Goal: Task Accomplishment & Management: Manage account settings

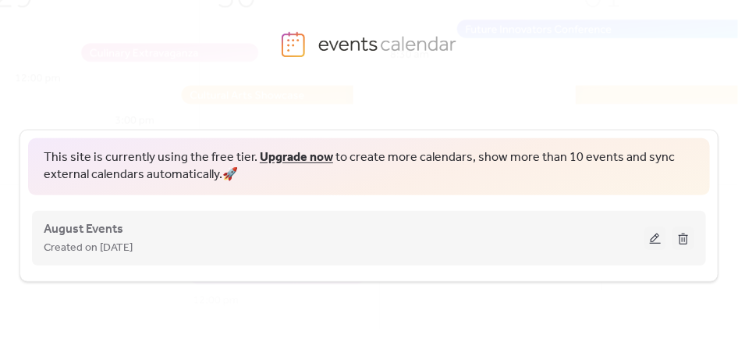
scroll to position [83, 0]
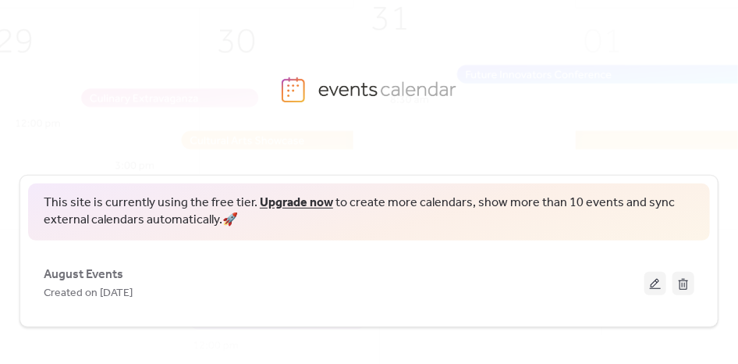
click at [190, 201] on span "This site is currently using the free tier. Upgrade now to create more calendar…" at bounding box center [369, 211] width 651 height 35
click at [375, 83] on img at bounding box center [381, 214] width 960 height 474
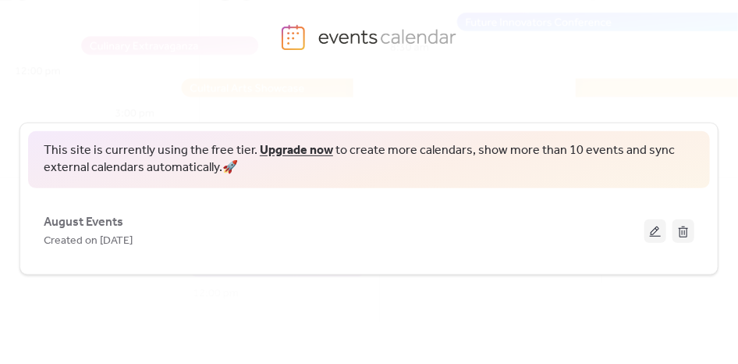
scroll to position [88, 0]
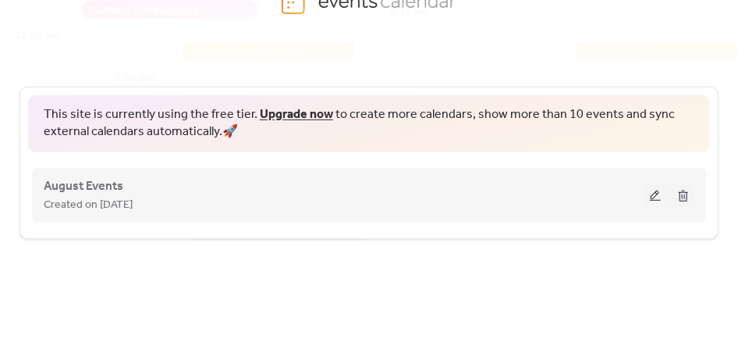
click at [343, 188] on div "August Events Created on [DATE]" at bounding box center [344, 194] width 601 height 37
click at [87, 187] on span "August Events" at bounding box center [84, 186] width 80 height 19
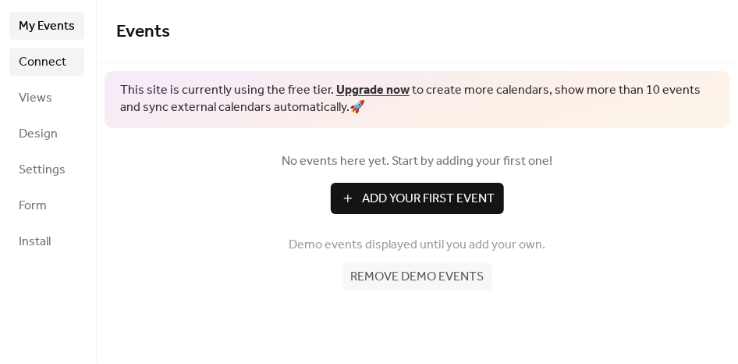
click at [36, 72] on span "Connect" at bounding box center [43, 62] width 48 height 19
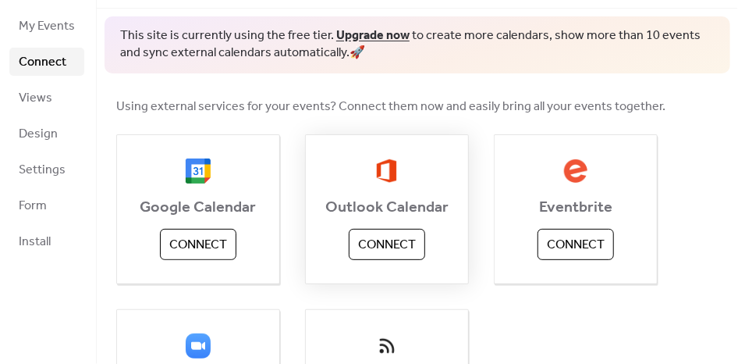
scroll to position [164, 0]
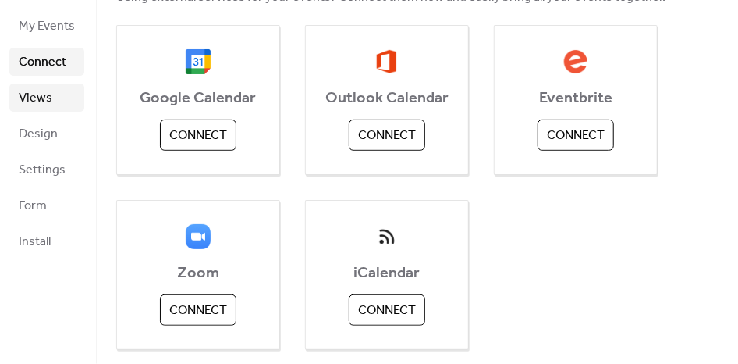
click at [37, 103] on span "Views" at bounding box center [36, 98] width 34 height 19
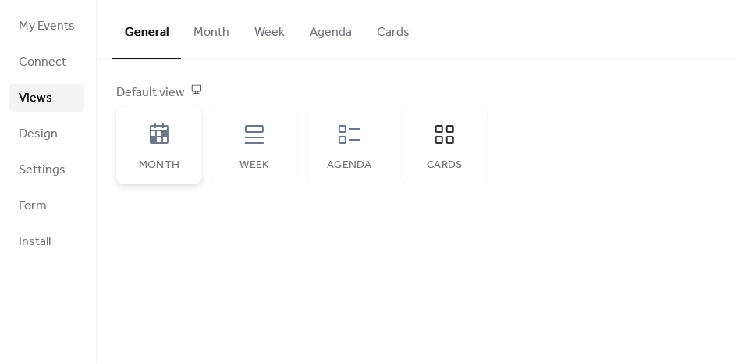
click at [156, 136] on icon at bounding box center [159, 133] width 19 height 20
click at [460, 139] on div "Cards" at bounding box center [445, 145] width 86 height 78
click at [469, 118] on div "Cards" at bounding box center [445, 145] width 86 height 78
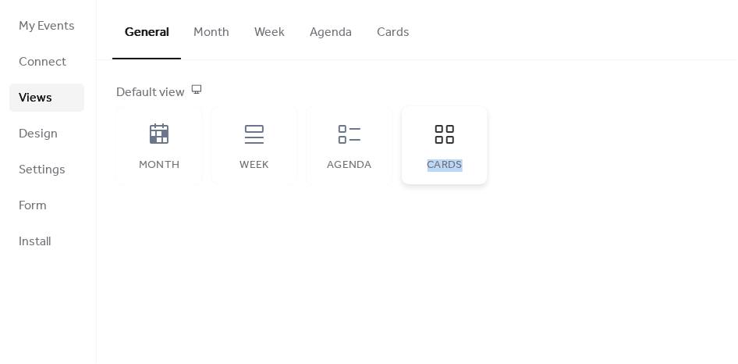
click at [469, 118] on div "Cards" at bounding box center [445, 145] width 86 height 78
click at [551, 114] on div "Default view Month Week Agenda Cards" at bounding box center [417, 133] width 602 height 101
click at [165, 148] on div "Month" at bounding box center [159, 145] width 86 height 78
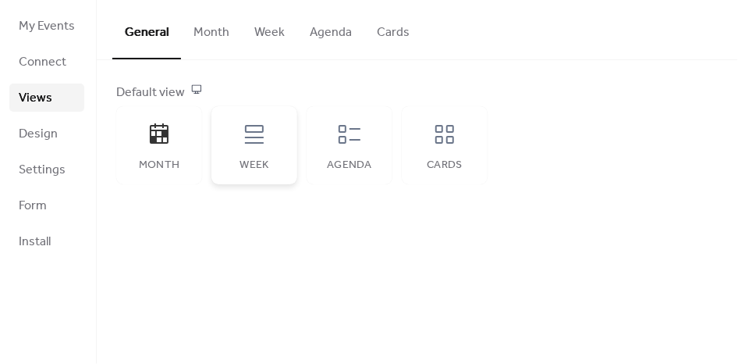
click at [261, 126] on icon at bounding box center [254, 134] width 19 height 19
click at [409, 133] on div "Cards" at bounding box center [445, 145] width 86 height 78
click at [424, 147] on div "Cards" at bounding box center [445, 145] width 86 height 78
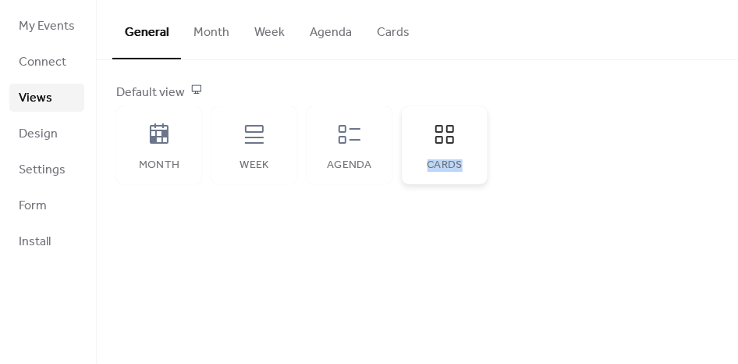
click at [424, 147] on div "Cards" at bounding box center [445, 145] width 86 height 78
click at [337, 267] on div "General Month Week Agenda Cards Default view Month Week Agenda Cards Disabled 🔒…" at bounding box center [417, 182] width 641 height 364
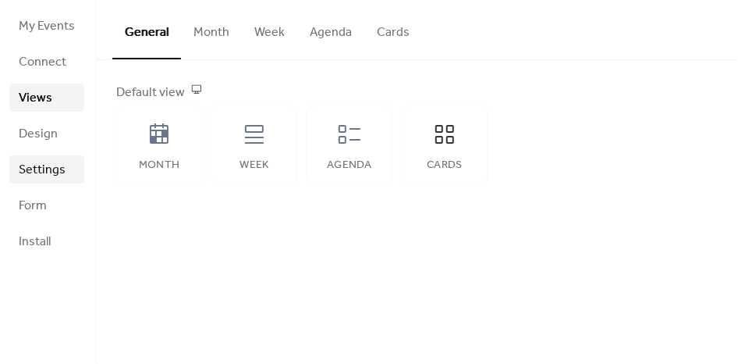
click at [58, 171] on span "Settings" at bounding box center [42, 170] width 47 height 19
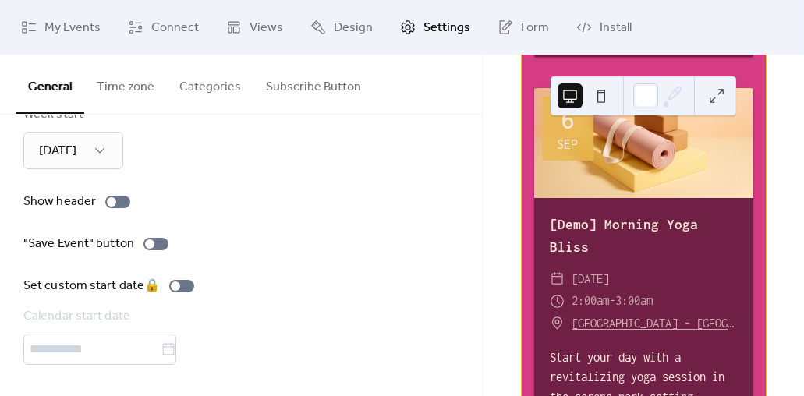
scroll to position [597, 0]
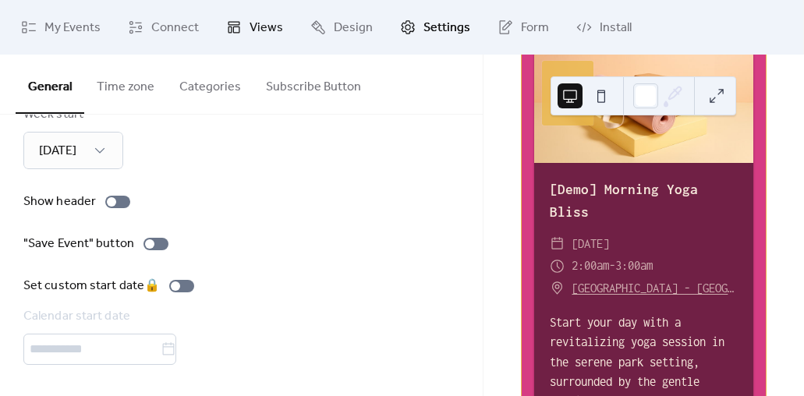
click at [261, 30] on span "Views" at bounding box center [267, 28] width 34 height 19
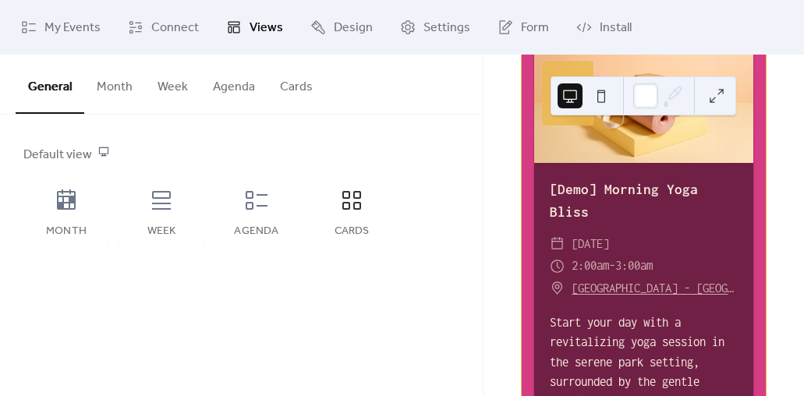
click at [108, 85] on button "Month" at bounding box center [114, 84] width 61 height 58
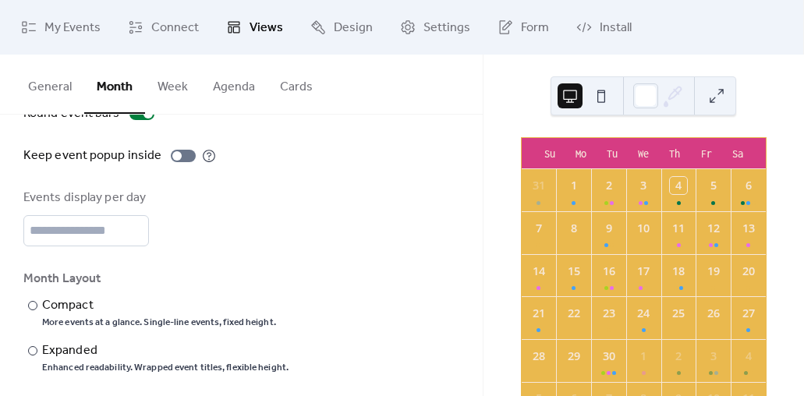
scroll to position [200, 0]
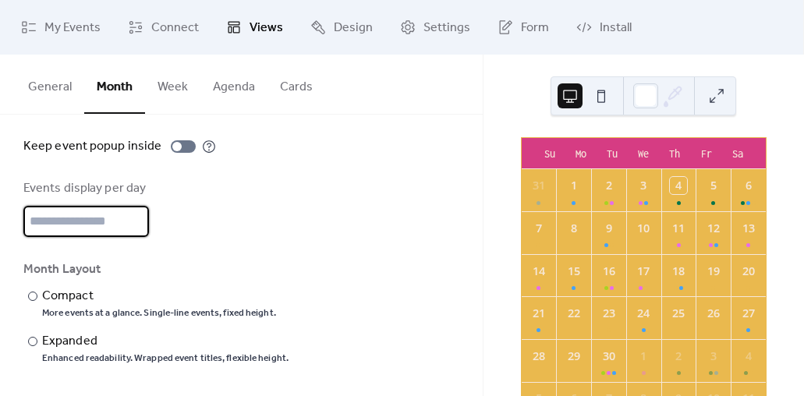
click at [90, 217] on input "*" at bounding box center [86, 221] width 126 height 31
type input "*"
click at [365, 257] on div "Show weekends Show events time Round event bars Keep event popup inside Events …" at bounding box center [241, 188] width 436 height 354
click at [34, 297] on div at bounding box center [32, 296] width 9 height 9
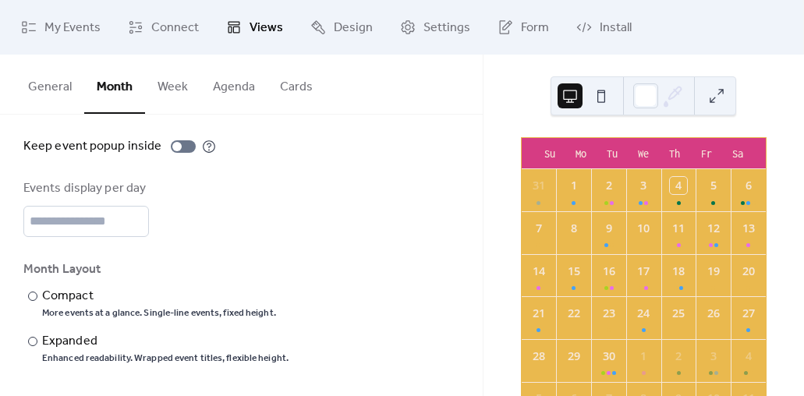
click at [48, 95] on button "General" at bounding box center [50, 84] width 69 height 58
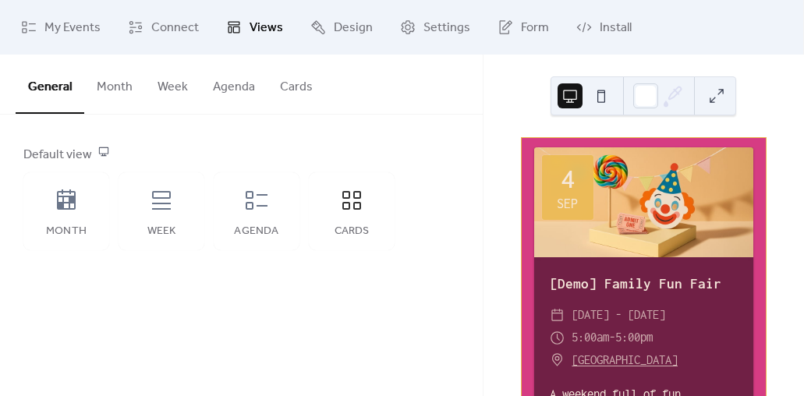
click at [119, 88] on button "Month" at bounding box center [114, 84] width 61 height 58
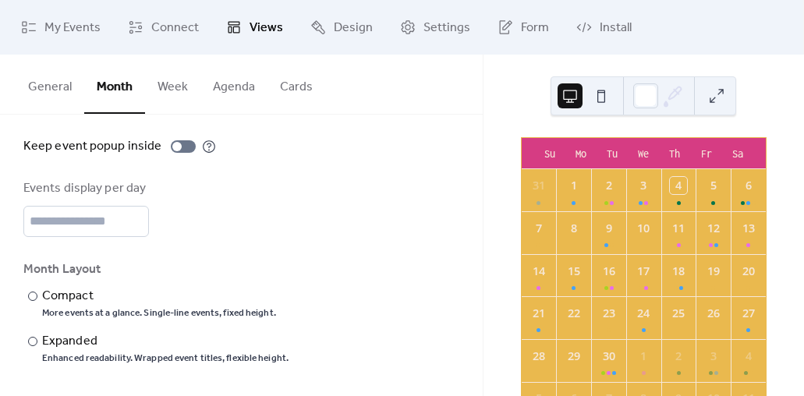
scroll to position [200, 0]
click at [176, 94] on button "Week" at bounding box center [172, 84] width 55 height 58
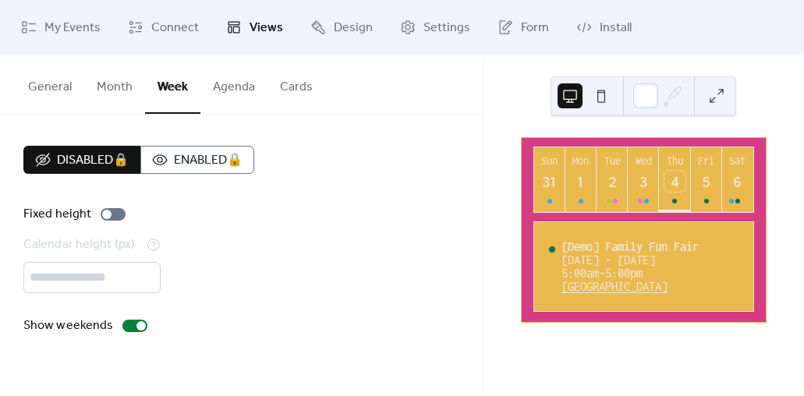
click at [246, 94] on button "Agenda" at bounding box center [234, 84] width 67 height 58
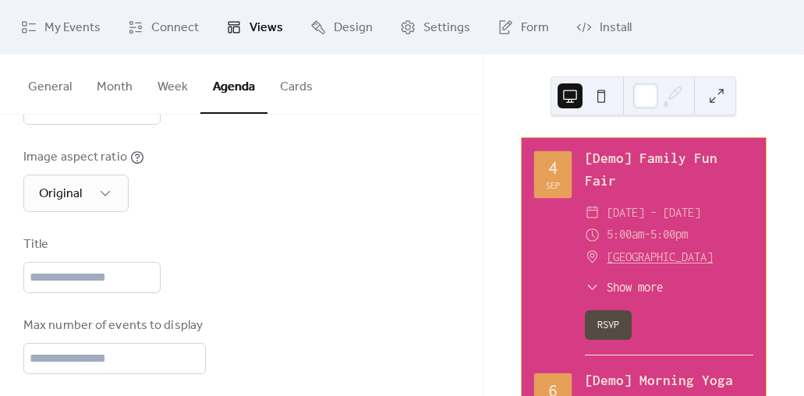
scroll to position [278, 0]
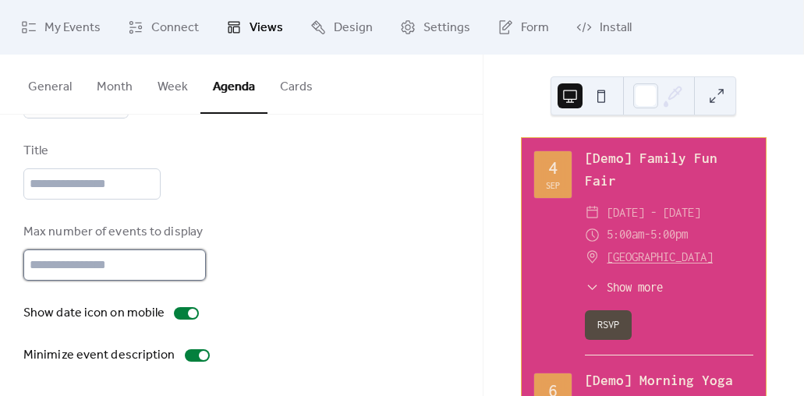
click at [90, 259] on input "**" at bounding box center [114, 265] width 183 height 31
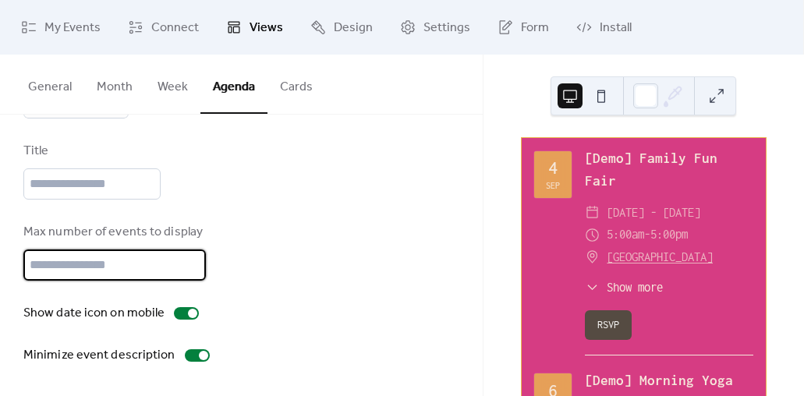
click at [90, 259] on input "**" at bounding box center [114, 265] width 183 height 31
type input "*"
click at [283, 91] on button "Cards" at bounding box center [297, 84] width 58 height 58
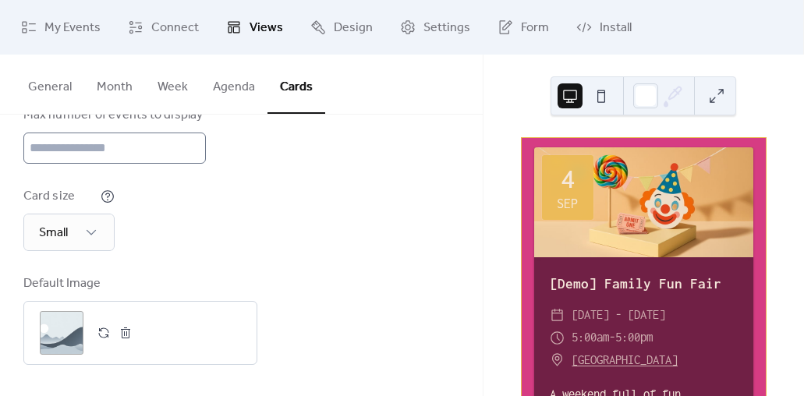
scroll to position [307, 0]
click at [330, 229] on div "Card size Small" at bounding box center [241, 219] width 436 height 64
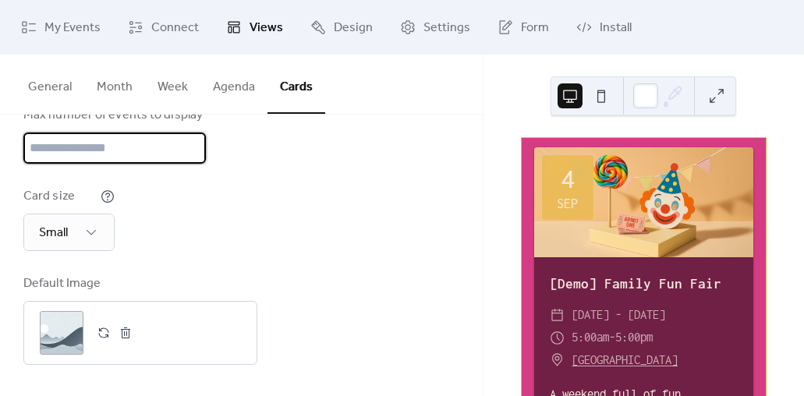
drag, startPoint x: 84, startPoint y: 148, endPoint x: 15, endPoint y: 147, distance: 69.4
click at [23, 145] on input "*" at bounding box center [114, 148] width 183 height 31
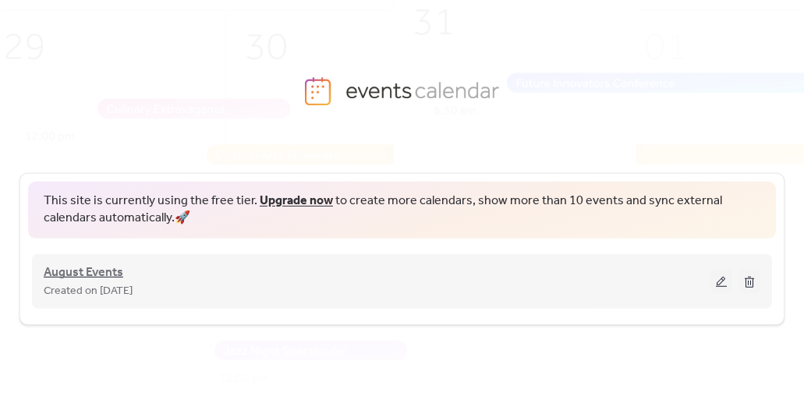
click at [92, 275] on span "August Events" at bounding box center [84, 273] width 80 height 19
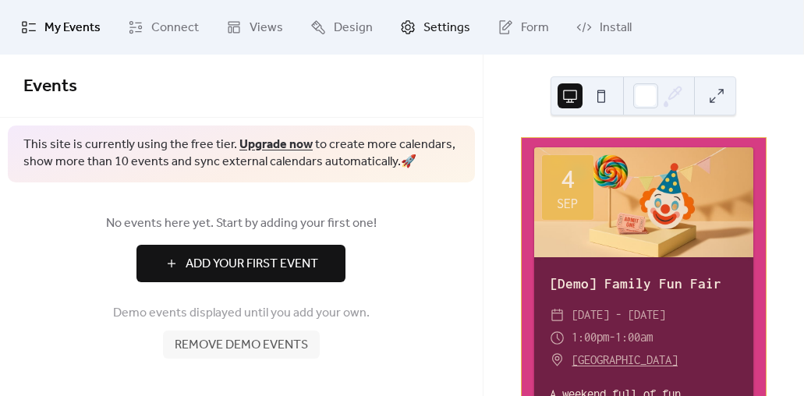
click at [400, 26] on icon at bounding box center [408, 28] width 16 height 16
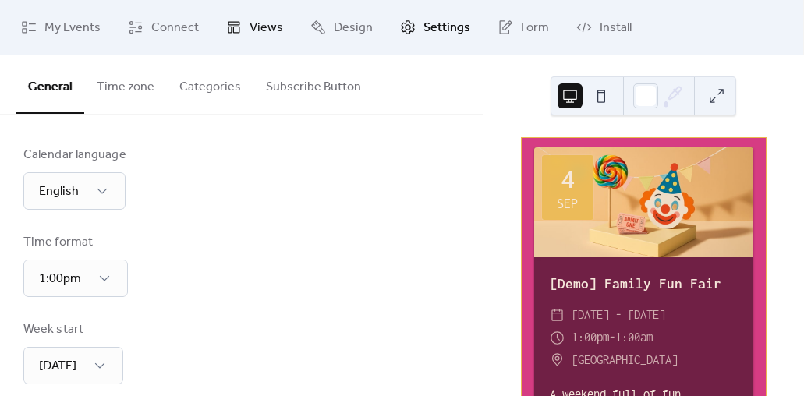
click at [254, 28] on span "Views" at bounding box center [267, 28] width 34 height 19
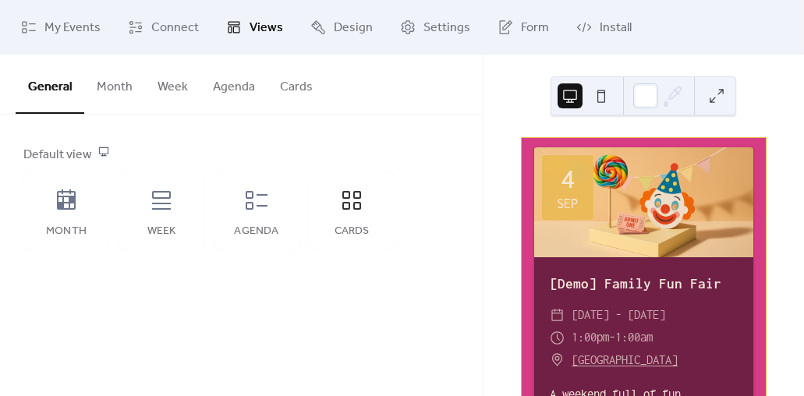
click at [132, 93] on button "Month" at bounding box center [114, 84] width 61 height 58
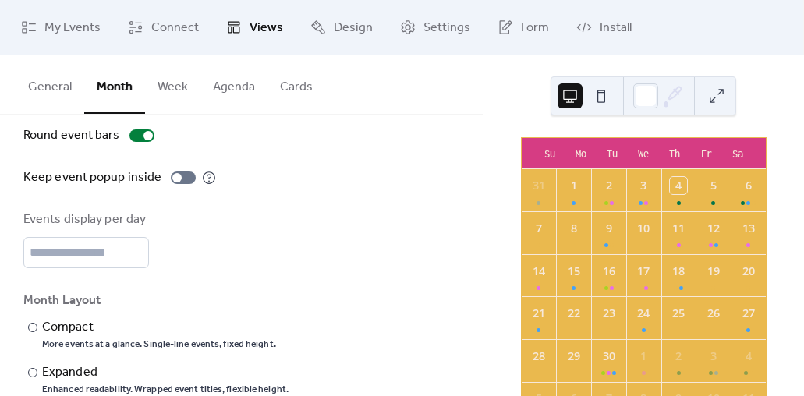
scroll to position [144, 0]
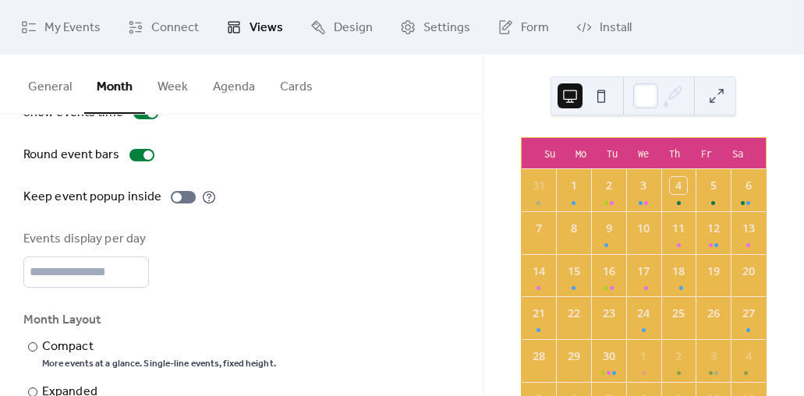
click at [174, 91] on button "Week" at bounding box center [172, 84] width 55 height 58
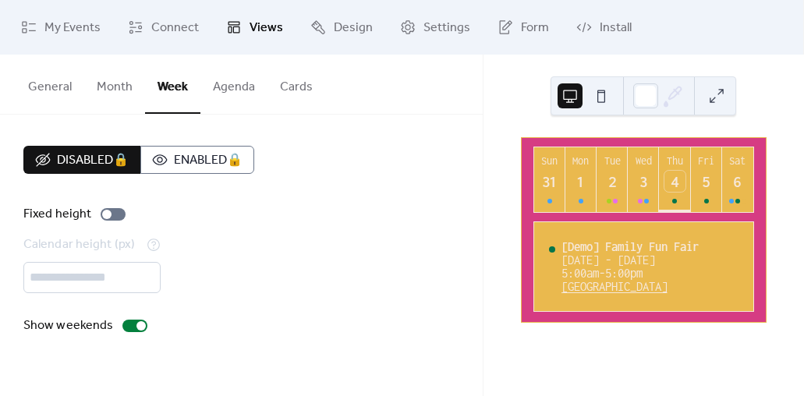
click at [215, 90] on button "Agenda" at bounding box center [234, 84] width 67 height 58
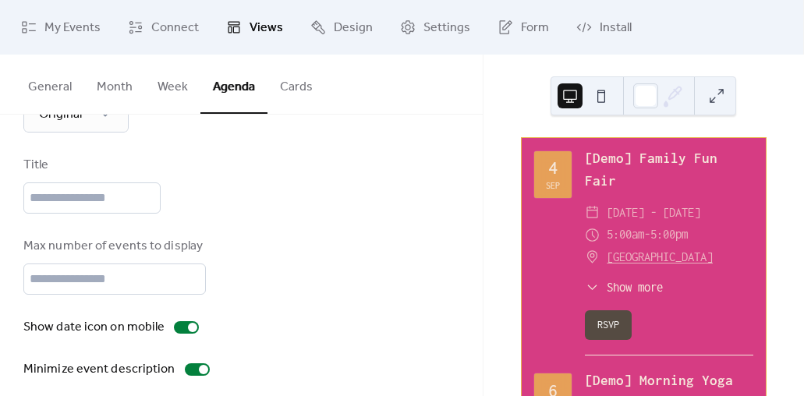
scroll to position [222, 0]
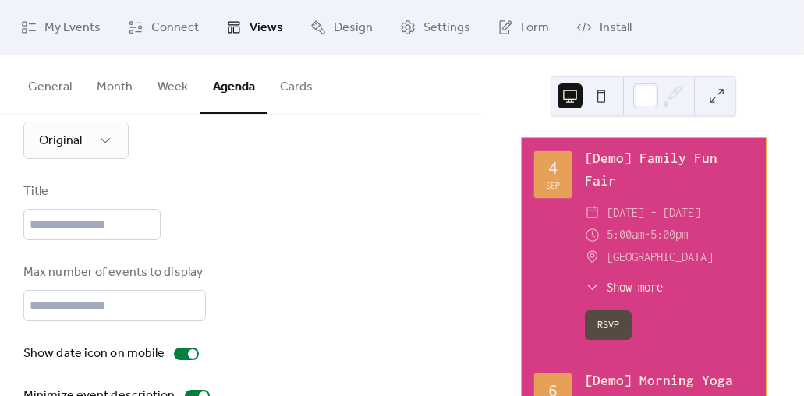
click at [276, 101] on button "Cards" at bounding box center [297, 84] width 58 height 58
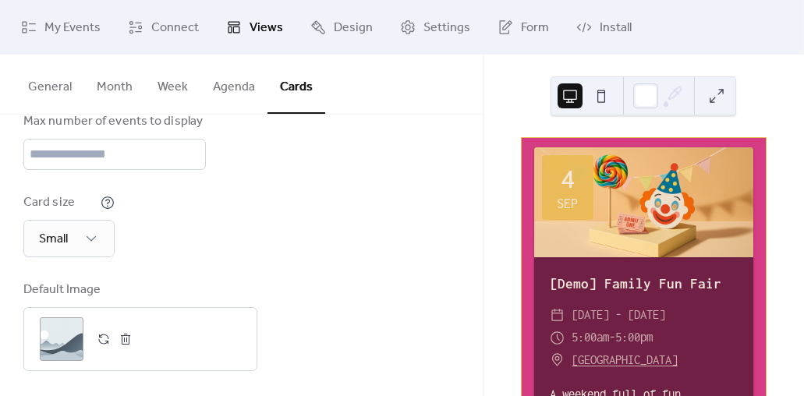
scroll to position [307, 0]
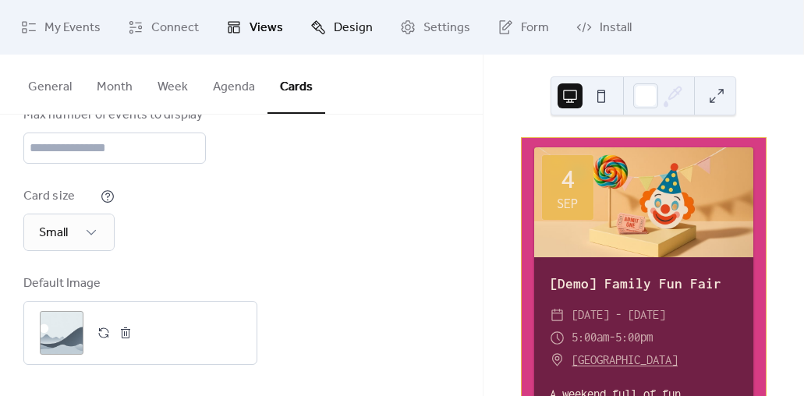
click at [327, 38] on link "Design" at bounding box center [342, 27] width 86 height 42
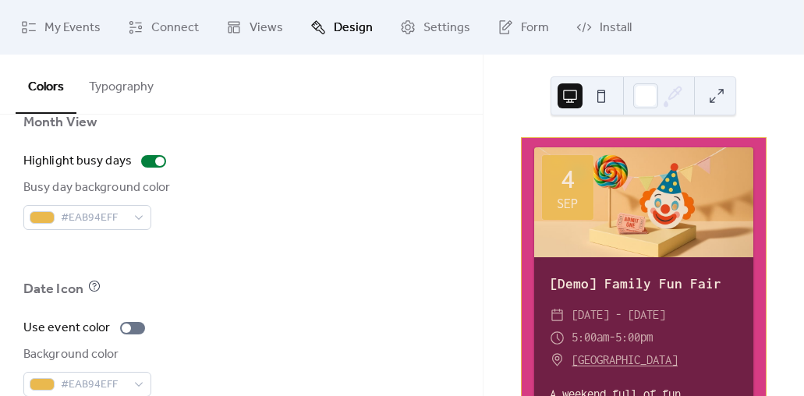
scroll to position [1230, 0]
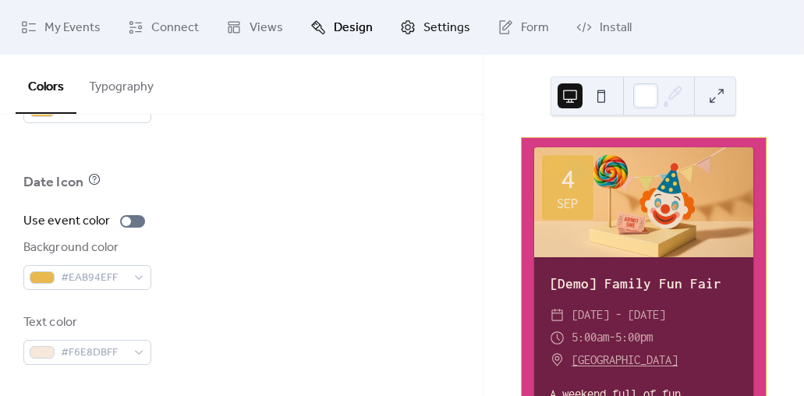
click at [435, 25] on span "Settings" at bounding box center [447, 28] width 47 height 19
